Goal: Information Seeking & Learning: Check status

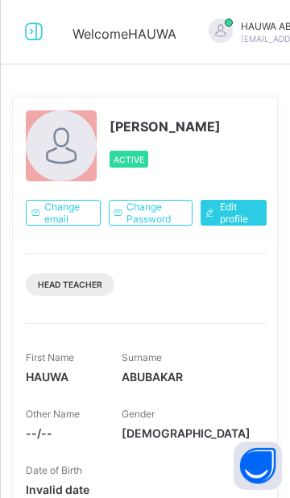
click at [48, 44] on div at bounding box center [34, 32] width 52 height 26
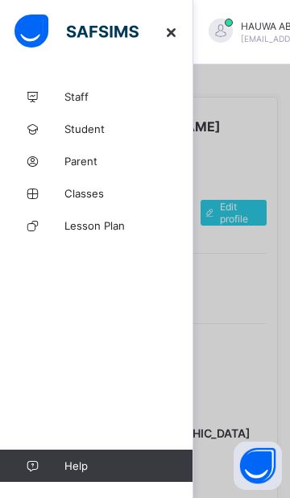
click at [120, 187] on span "Classes" at bounding box center [129, 193] width 129 height 13
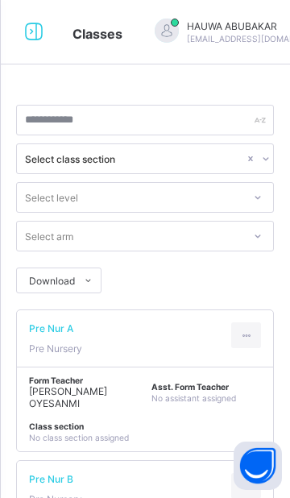
click at [32, 31] on icon at bounding box center [33, 31] width 27 height 23
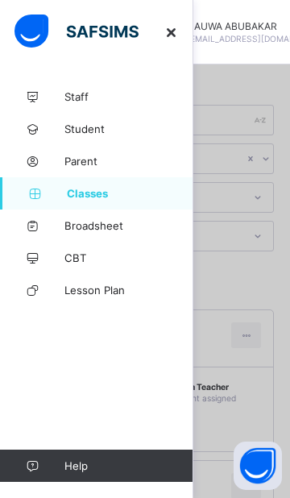
click at [131, 222] on span "Broadsheet" at bounding box center [129, 225] width 129 height 13
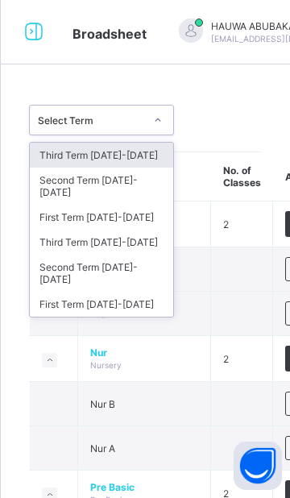
click at [131, 230] on div "Third Term 2024-2025" at bounding box center [102, 242] width 144 height 25
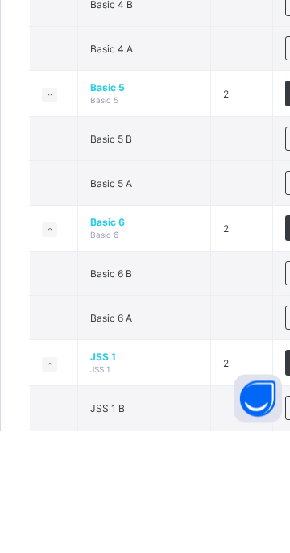
scroll to position [1007, 0]
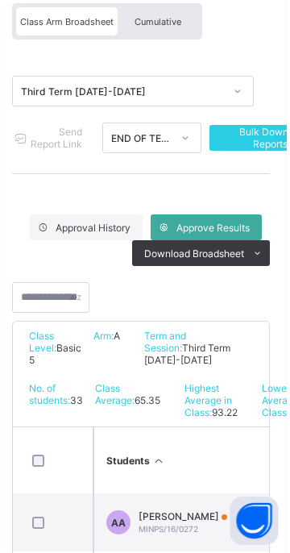
scroll to position [114, 0]
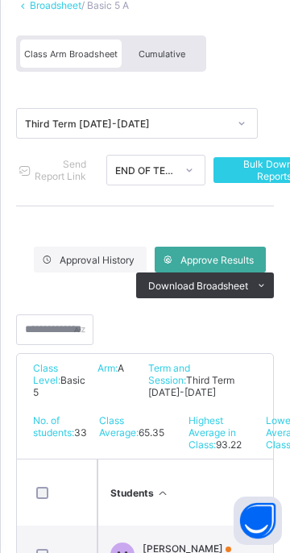
click at [165, 53] on span "Cumulative" at bounding box center [162, 53] width 47 height 11
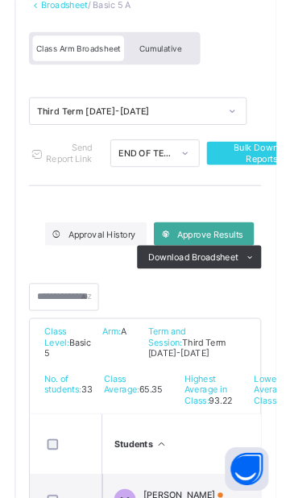
scroll to position [0, 0]
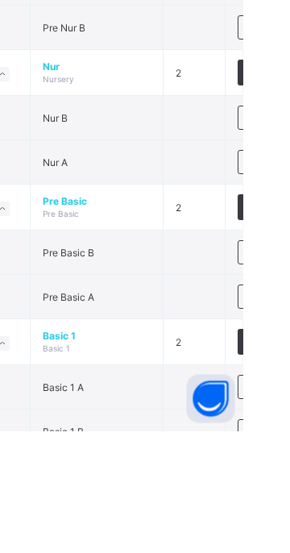
scroll to position [165, 0]
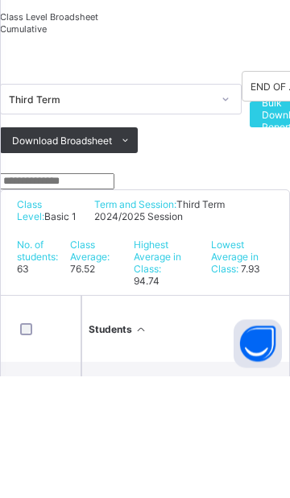
click at [47, 157] on span "Cumulative" at bounding box center [23, 151] width 47 height 11
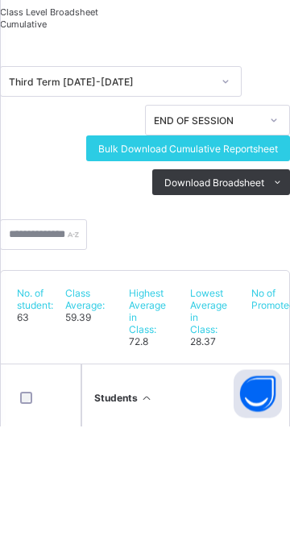
click at [250, 282] on span "Bulk Download Cumulative Reportsheet" at bounding box center [188, 276] width 180 height 12
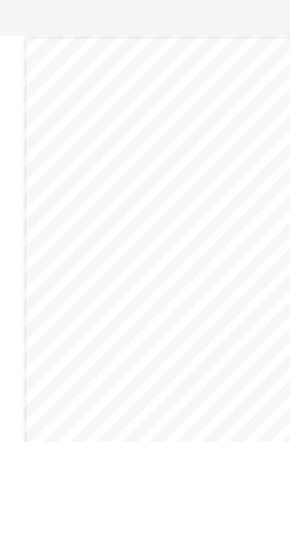
click at [283, 425] on span ": Fairly Good [55-59]," at bounding box center [258, 427] width 63 height 6
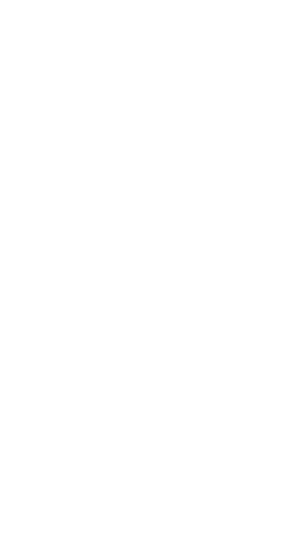
scroll to position [3075, 0]
